Goal: Information Seeking & Learning: Understand process/instructions

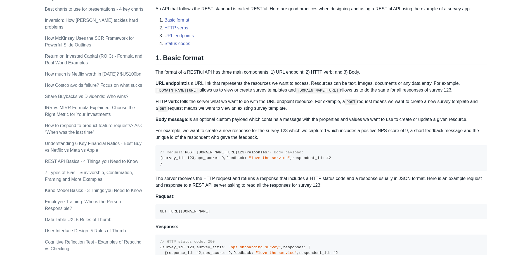
scroll to position [308, 0]
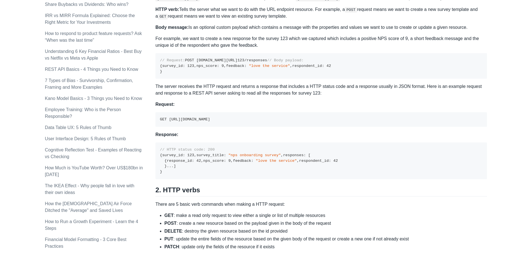
click at [227, 65] on code "// Request: POST [DOMAIN_NAME][URL] 123 /responses // Body payload: { survey_id…" at bounding box center [245, 65] width 171 height 15
click at [237, 79] on pre "// Request: POST [DOMAIN_NAME][URL] 123 /responses // Body payload: { survey_id…" at bounding box center [321, 65] width 332 height 25
drag, startPoint x: 252, startPoint y: 67, endPoint x: 171, endPoint y: 64, distance: 81.7
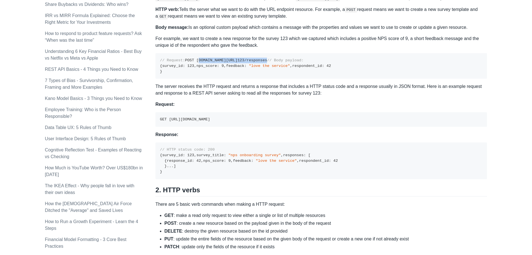
click at [171, 64] on pre "// Request: POST [DOMAIN_NAME][URL] 123 /responses // Body payload: { survey_id…" at bounding box center [321, 65] width 332 height 25
click at [223, 78] on pre "// Request: POST [DOMAIN_NAME][URL] 123 /responses // Body payload: { survey_id…" at bounding box center [321, 65] width 332 height 25
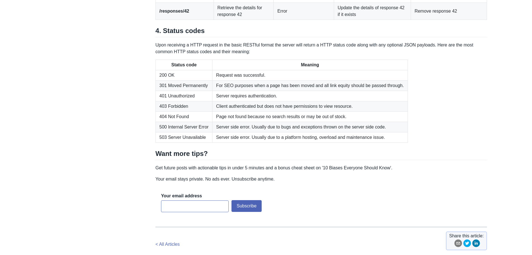
scroll to position [867, 0]
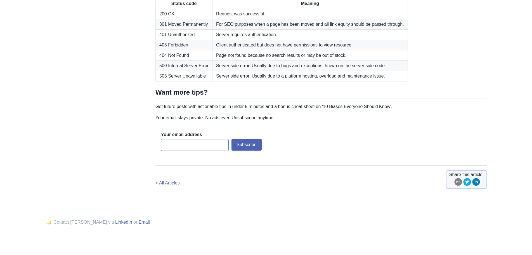
click at [237, 121] on p "Your email stays private. No ads ever. Unsubscribe anytime." at bounding box center [321, 117] width 332 height 7
click at [299, 121] on p "Your email stays private. No ads ever. Unsubscribe anytime." at bounding box center [321, 117] width 332 height 7
